Goal: Check status: Check status

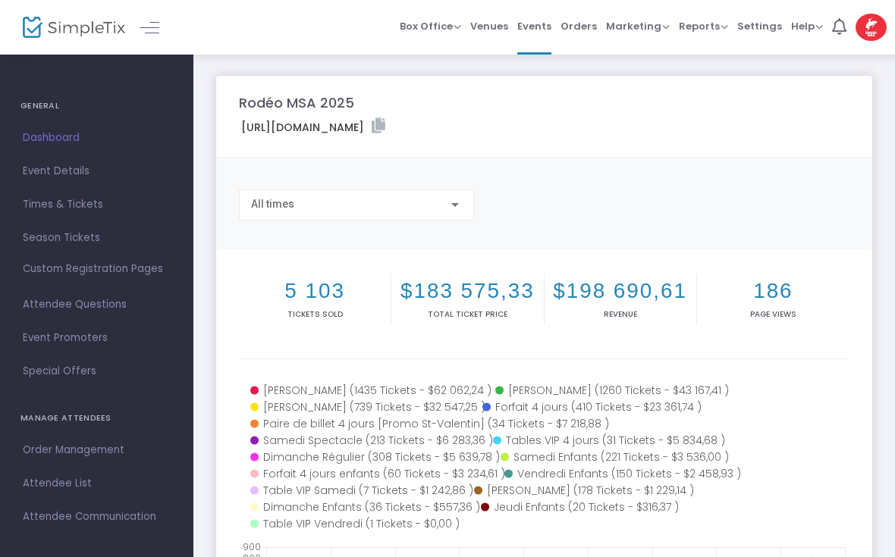
click at [582, 33] on span "Orders" at bounding box center [578, 26] width 36 height 39
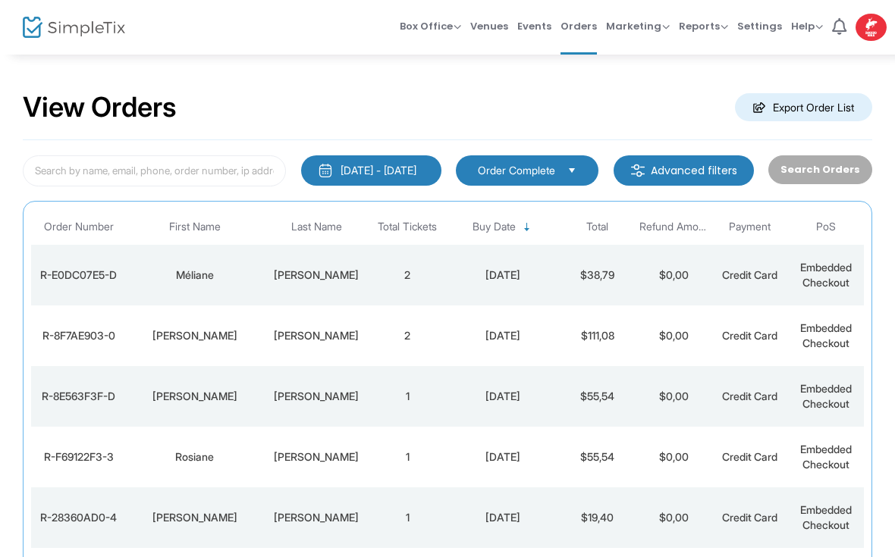
click at [220, 281] on div "Méliane" at bounding box center [194, 275] width 129 height 15
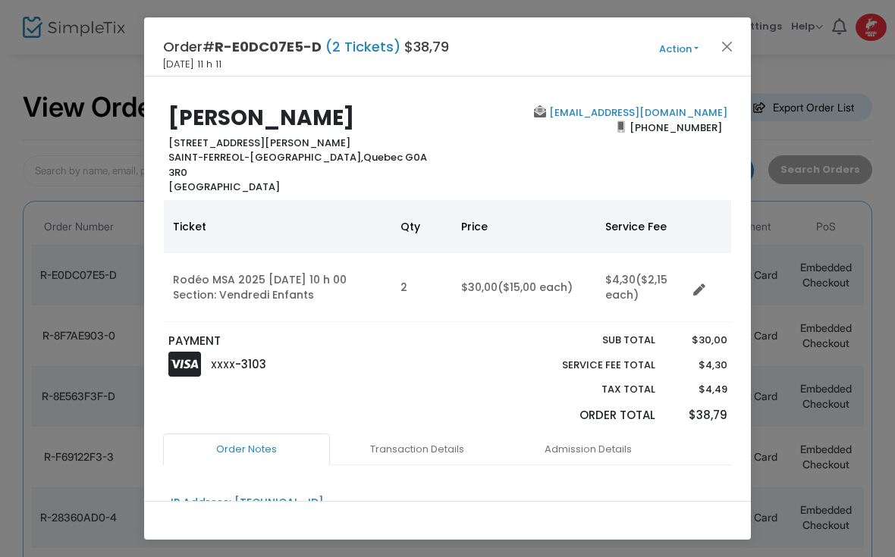
click at [715, 44] on button "Action" at bounding box center [678, 49] width 91 height 17
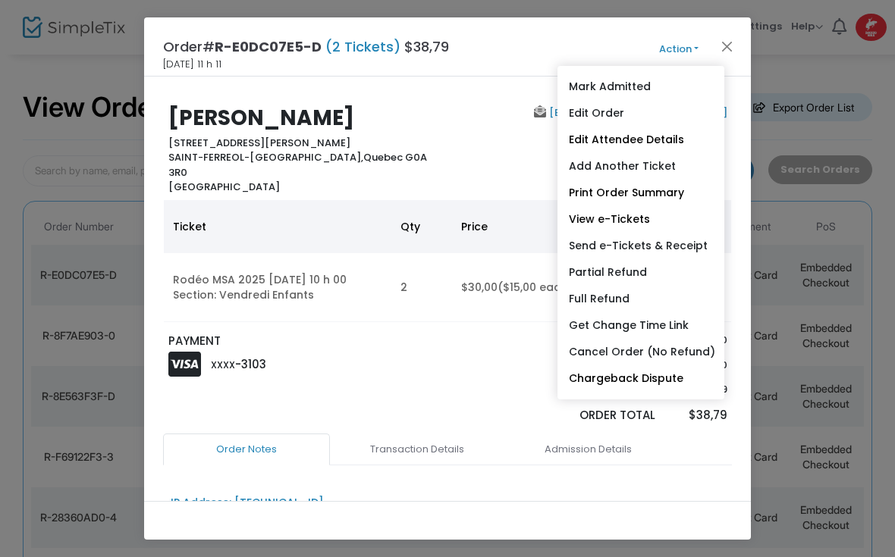
click at [723, 51] on button "Close" at bounding box center [727, 46] width 20 height 20
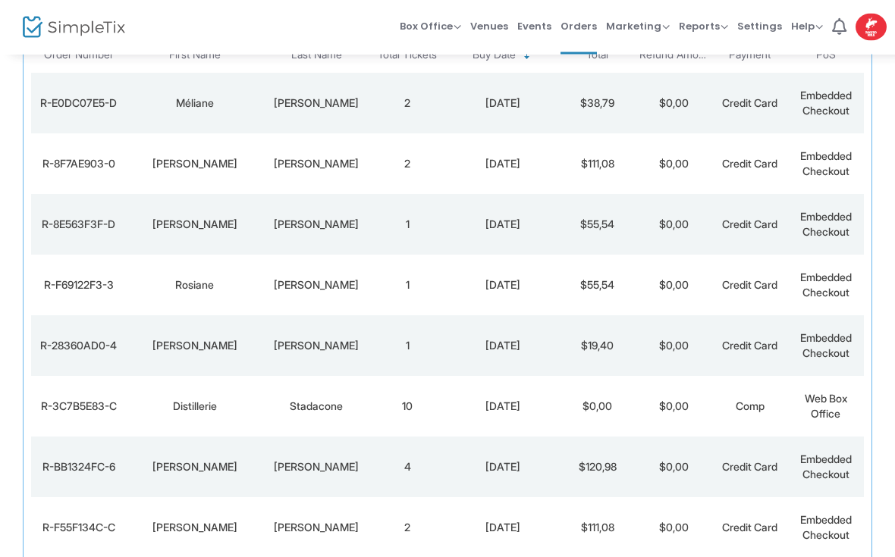
click at [188, 237] on td "[PERSON_NAME]" at bounding box center [194, 225] width 136 height 61
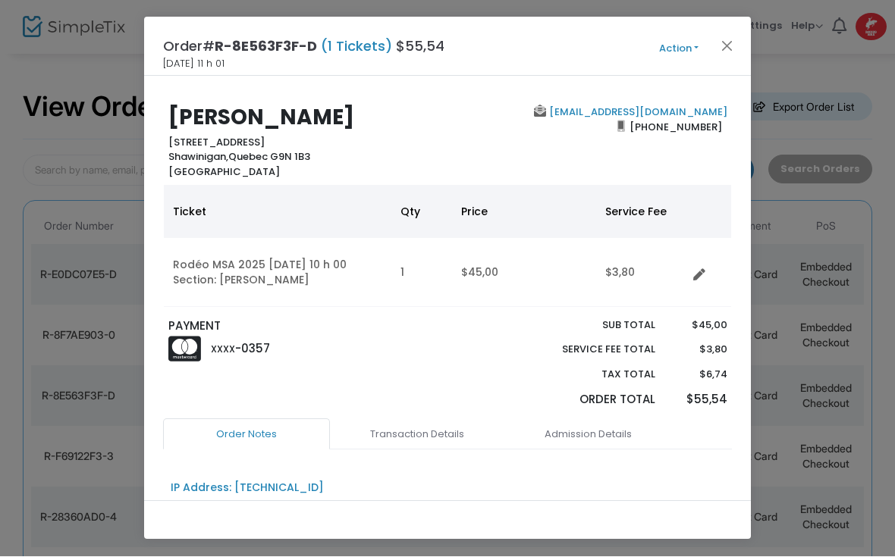
click at [733, 45] on button "Close" at bounding box center [727, 46] width 20 height 20
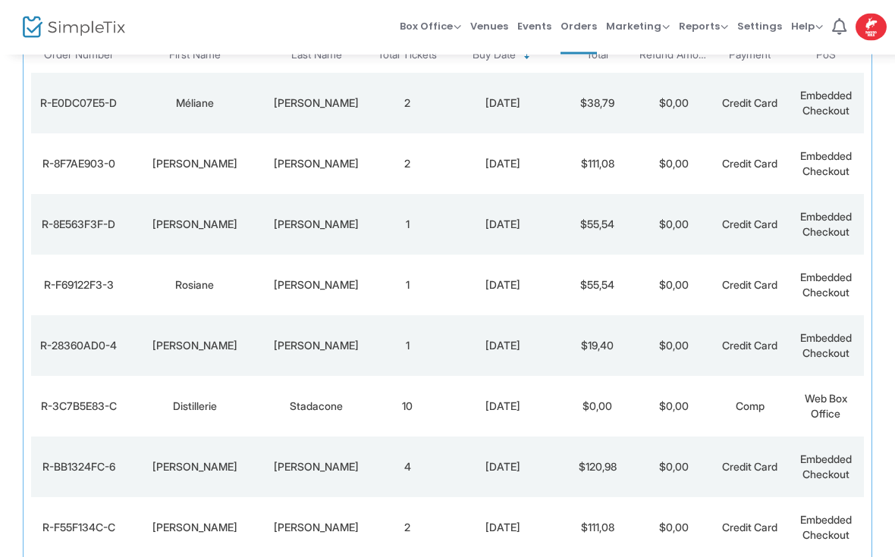
click at [195, 342] on div "[PERSON_NAME]" at bounding box center [194, 346] width 129 height 15
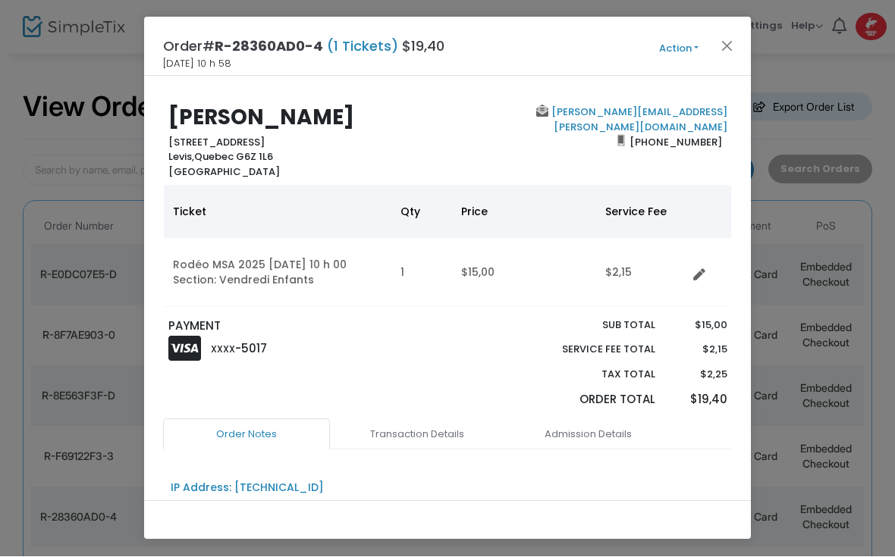
click at [734, 45] on button "Close" at bounding box center [727, 46] width 20 height 20
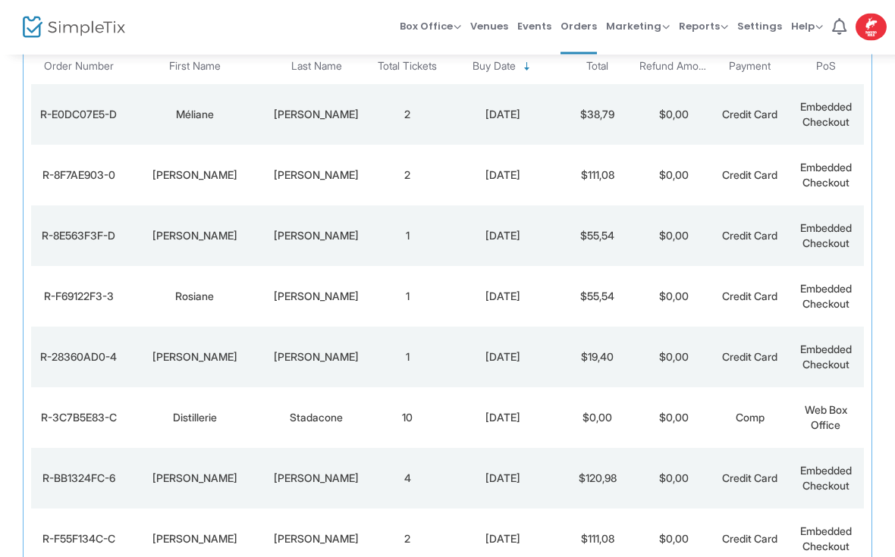
scroll to position [172, 0]
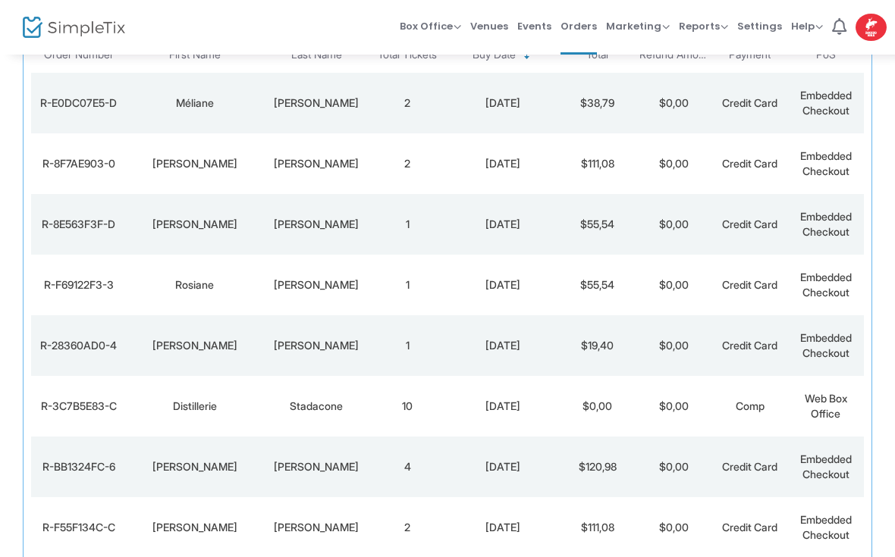
click at [199, 405] on div "Distillerie" at bounding box center [194, 406] width 129 height 15
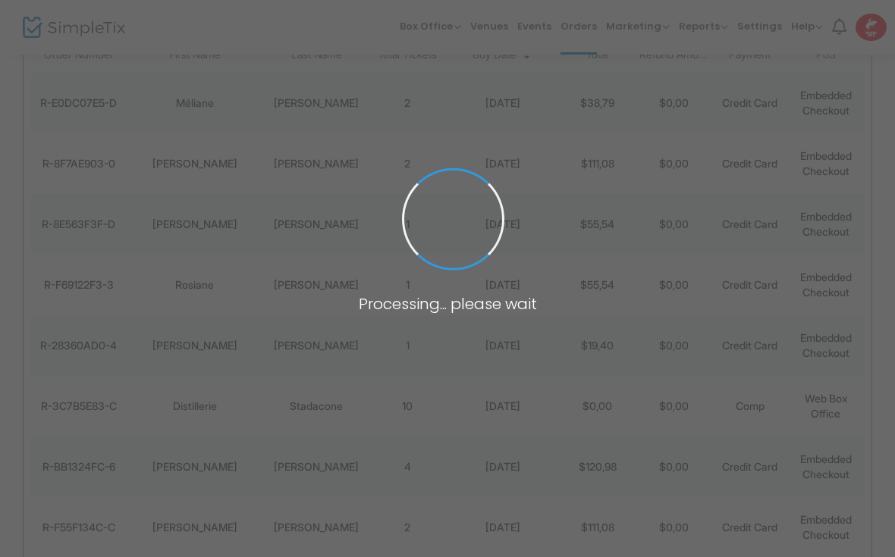
scroll to position [0, 0]
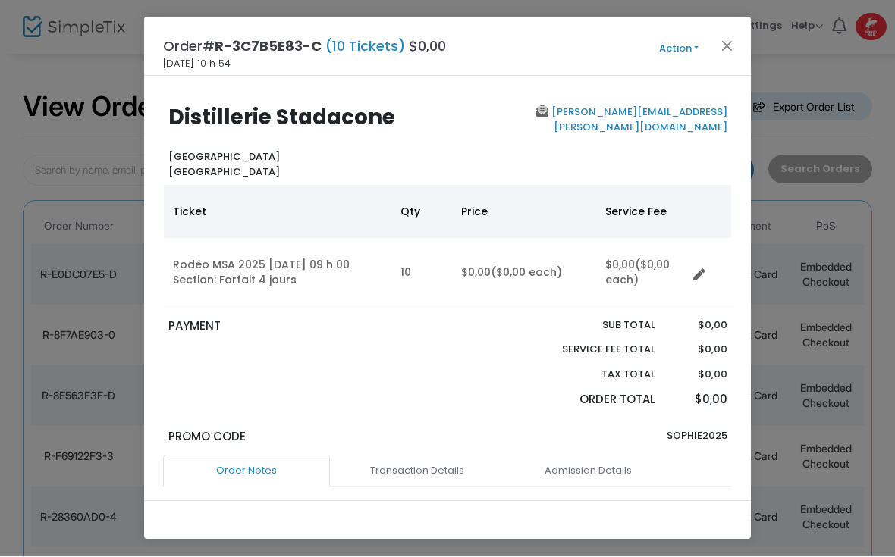
click at [732, 41] on button "Close" at bounding box center [727, 46] width 20 height 20
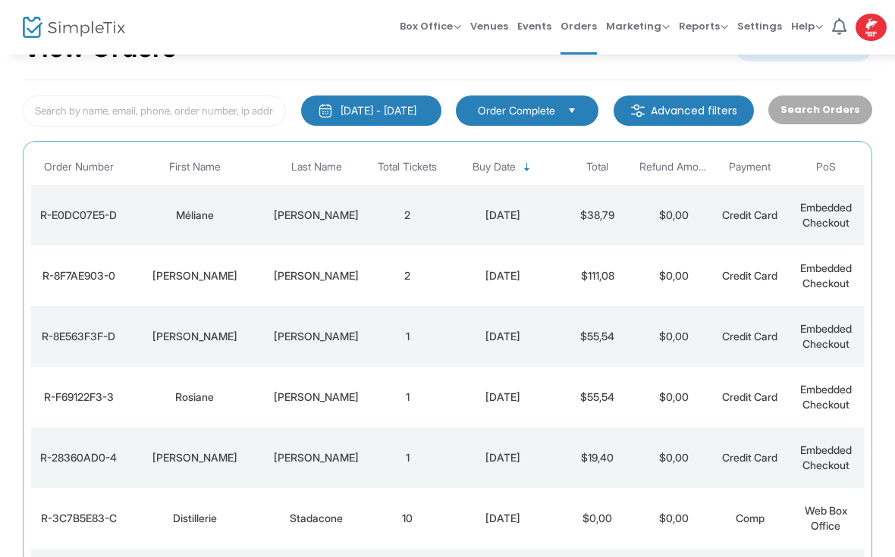
scroll to position [61, 0]
